Goal: Task Accomplishment & Management: Manage account settings

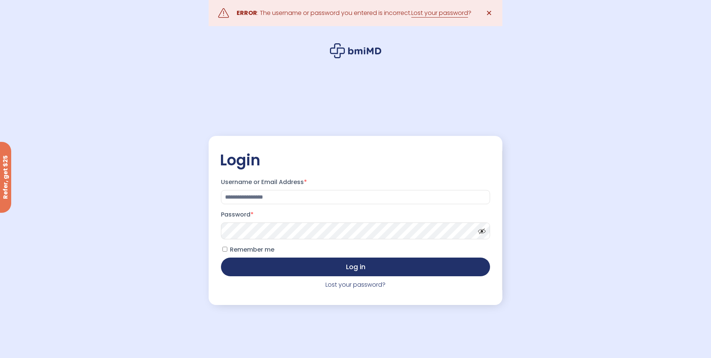
click at [221, 257] on button "Log in" at bounding box center [355, 266] width 269 height 19
click at [313, 195] on input "**********" at bounding box center [355, 197] width 269 height 14
click at [369, 288] on link "Lost your password?" at bounding box center [355, 284] width 60 height 9
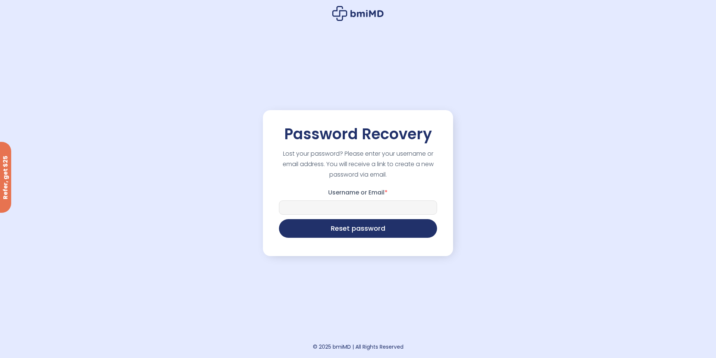
click at [359, 200] on input "Username or Email *" at bounding box center [358, 207] width 158 height 14
type input "**********"
click at [356, 231] on button "Reset password" at bounding box center [358, 227] width 158 height 19
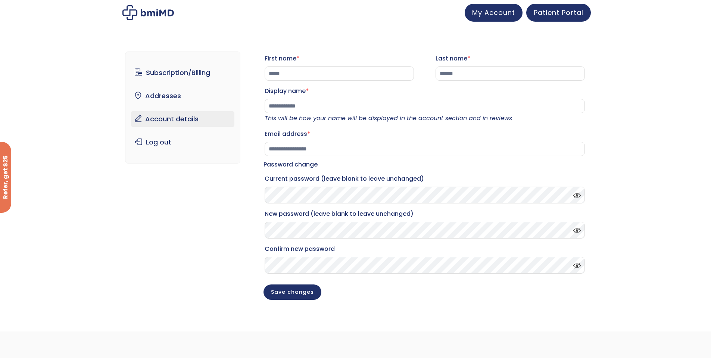
click at [179, 73] on link "Subscription/Billing" at bounding box center [182, 73] width 103 height 16
click at [175, 98] on link "Addresses" at bounding box center [182, 96] width 103 height 16
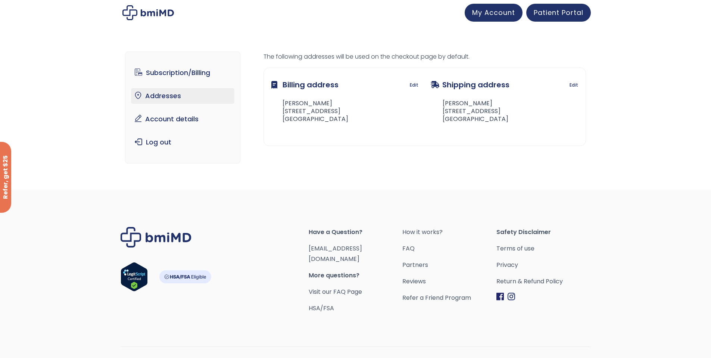
click at [180, 73] on link "Subscription/Billing" at bounding box center [182, 73] width 103 height 16
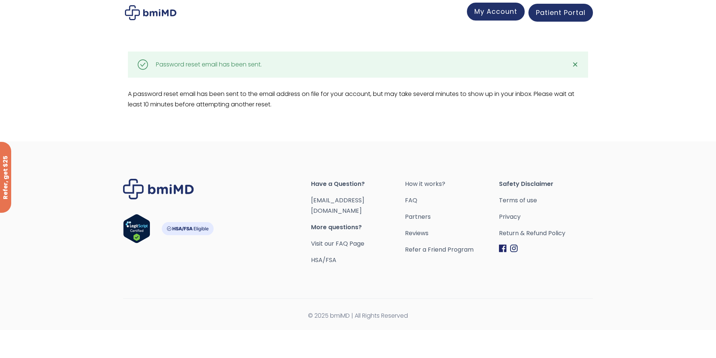
click at [504, 15] on span "My Account" at bounding box center [496, 11] width 43 height 9
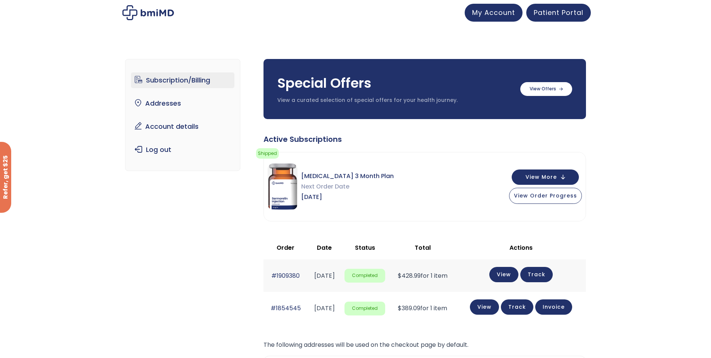
click at [180, 84] on link "Subscription/Billing" at bounding box center [182, 80] width 103 height 16
